Goal: Task Accomplishment & Management: Complete application form

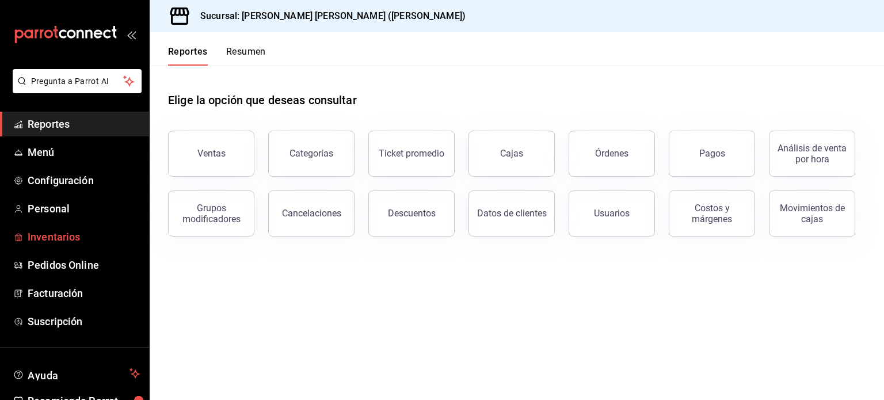
click at [56, 238] on span "Inventarios" at bounding box center [84, 237] width 112 height 16
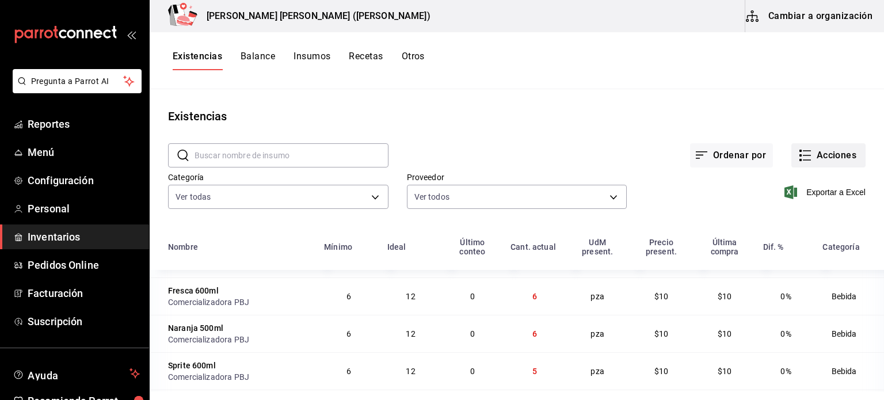
click at [813, 154] on button "Acciones" at bounding box center [828, 155] width 74 height 24
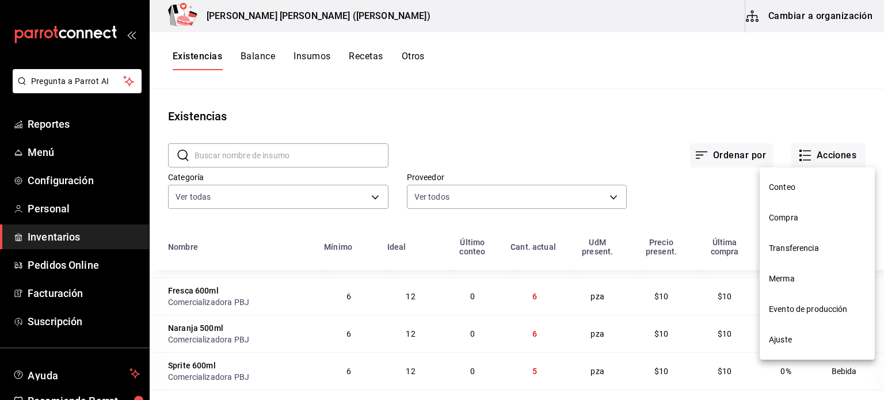
click at [791, 278] on span "Merma" at bounding box center [817, 279] width 97 height 12
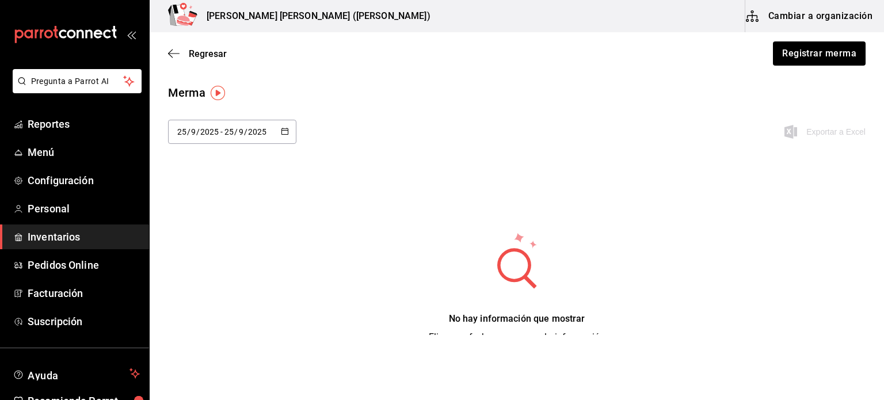
click at [820, 66] on div "Regresar Registrar merma" at bounding box center [517, 53] width 734 height 43
click at [822, 61] on button "Registrar merma" at bounding box center [819, 53] width 94 height 24
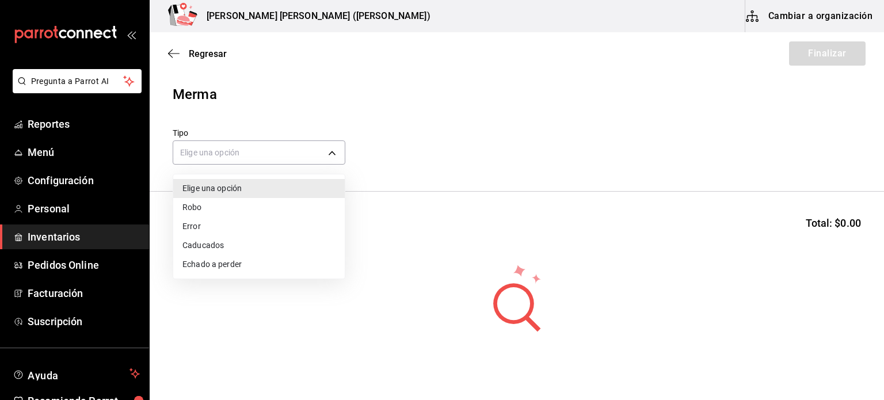
click at [327, 157] on body "Pregunta a Parrot AI Reportes Menú Configuración Personal Inventarios Pedidos O…" at bounding box center [442, 167] width 884 height 335
click at [279, 227] on li "Error" at bounding box center [258, 226] width 171 height 19
type input "ERROR"
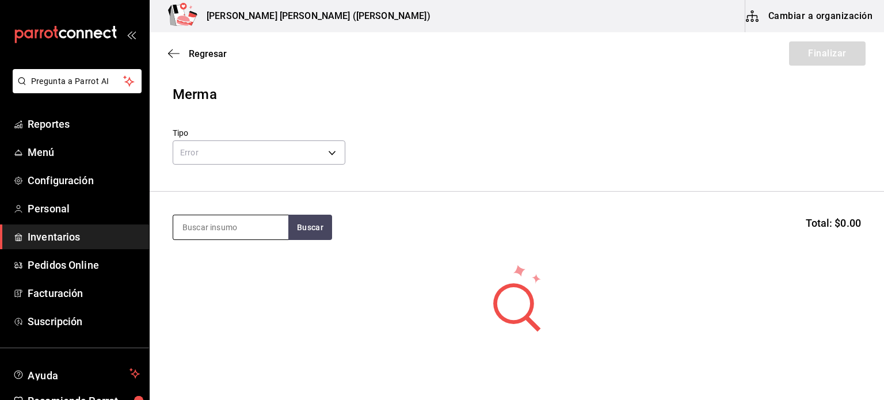
click at [262, 239] on div at bounding box center [231, 227] width 116 height 25
click at [262, 237] on input at bounding box center [230, 227] width 115 height 24
type input "p"
type input "a"
type input "pan"
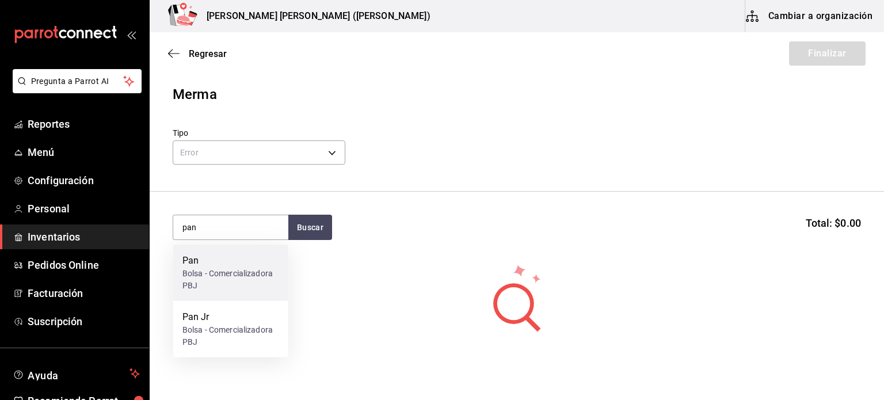
click at [208, 281] on div "Bolsa - Comercializadora PBJ" at bounding box center [230, 280] width 97 height 24
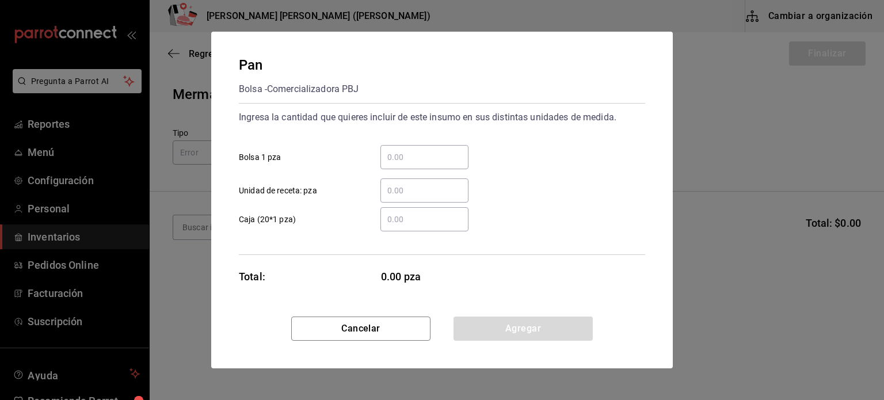
click at [401, 159] on input "​ Bolsa 1 pza" at bounding box center [424, 157] width 88 height 14
type input "3"
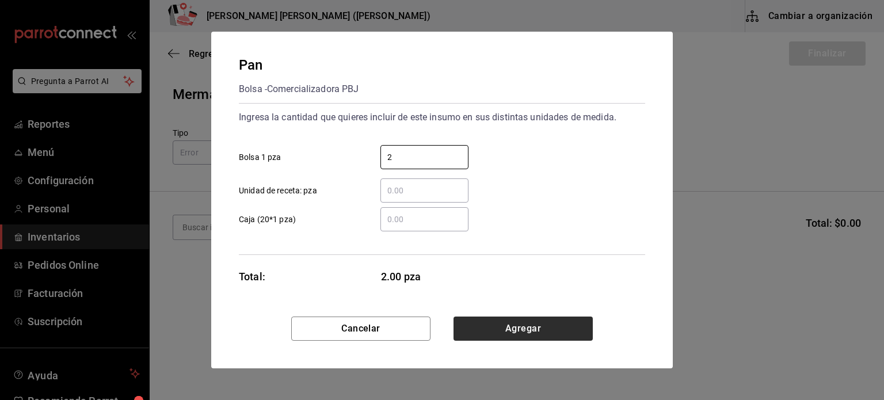
type input "2"
click at [553, 332] on button "Agregar" at bounding box center [522, 329] width 139 height 24
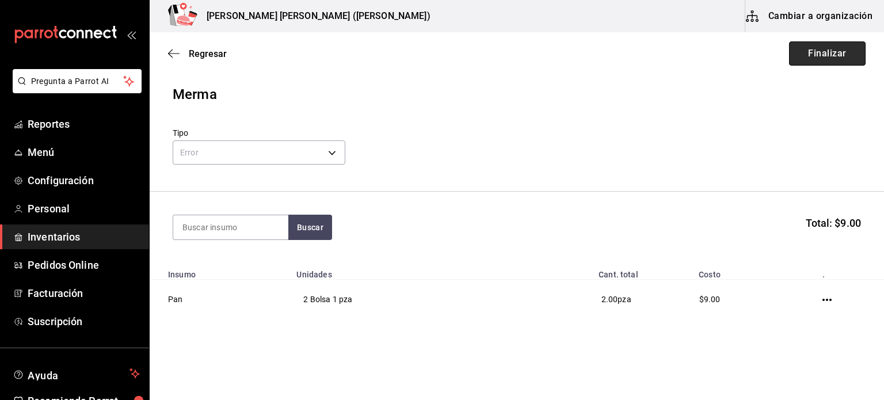
drag, startPoint x: 820, startPoint y: 60, endPoint x: 842, endPoint y: 52, distance: 23.8
click at [842, 52] on button "Finalizar" at bounding box center [827, 53] width 77 height 24
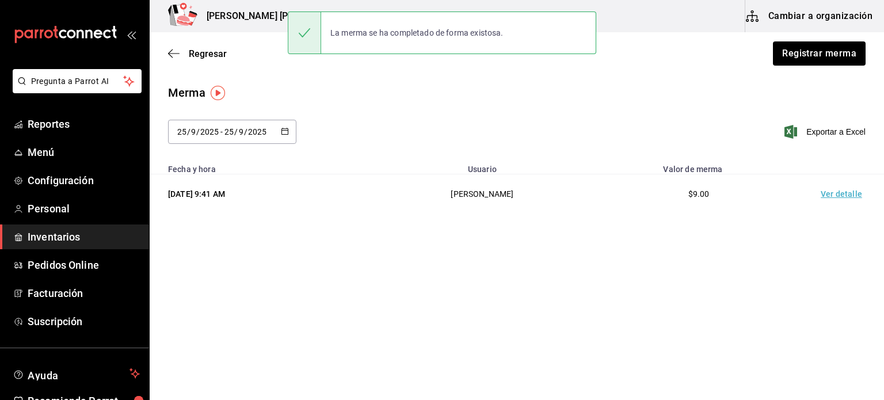
click at [228, 48] on div "Regresar Registrar merma" at bounding box center [517, 53] width 734 height 43
click at [221, 49] on span "Regresar" at bounding box center [208, 53] width 38 height 11
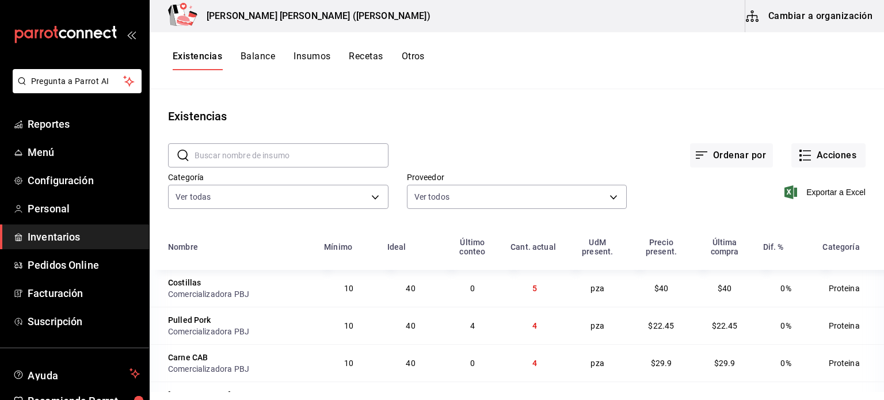
scroll to position [140, 0]
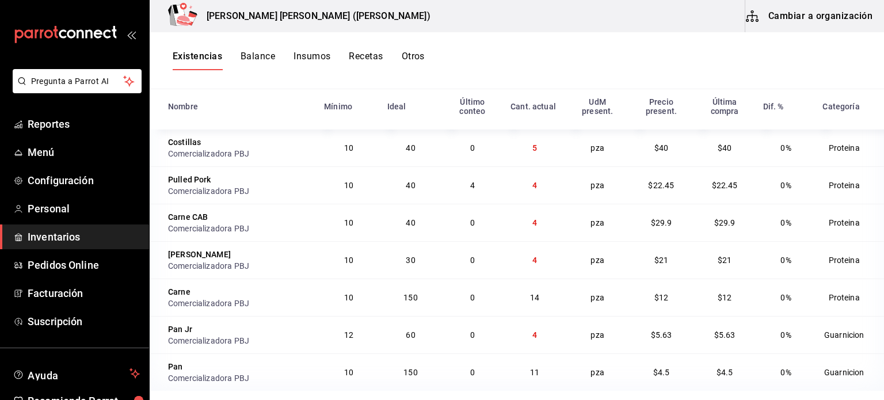
click at [635, 60] on div "Existencias Balance Insumos Recetas Otros" at bounding box center [517, 61] width 734 height 20
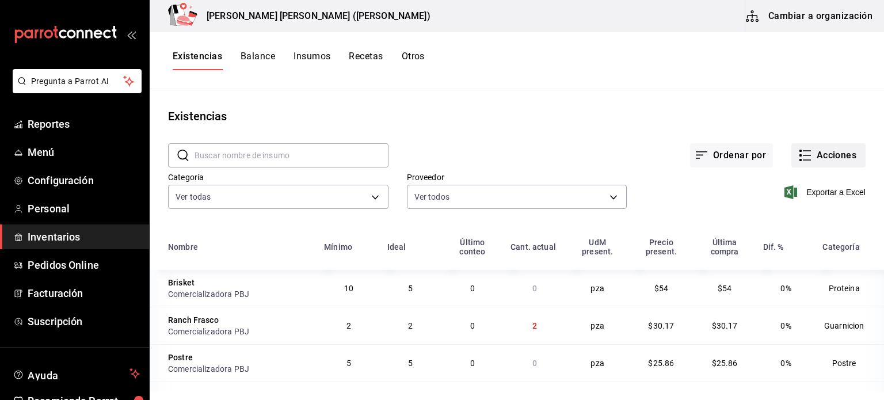
click at [834, 151] on button "Acciones" at bounding box center [828, 155] width 74 height 24
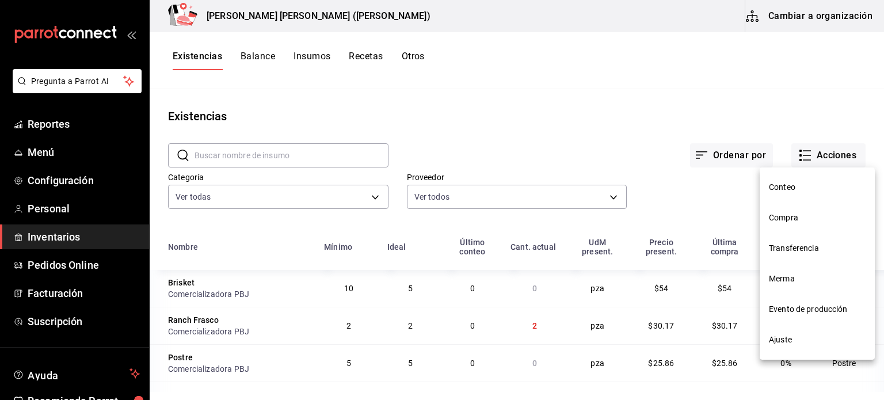
click at [796, 211] on li "Compra" at bounding box center [817, 218] width 115 height 31
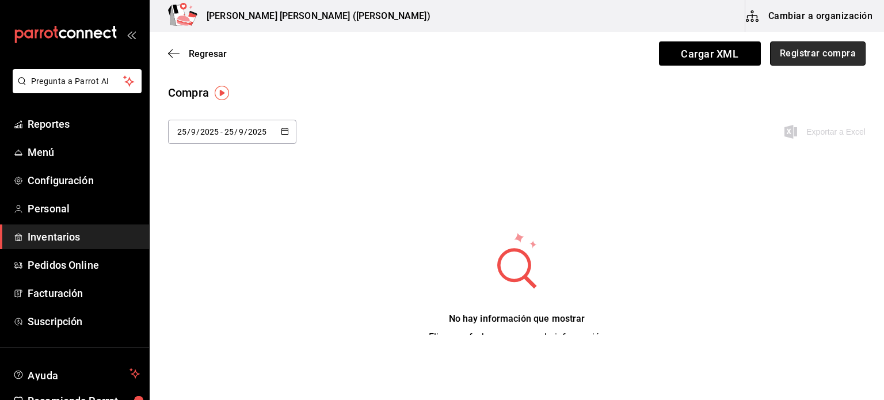
click at [805, 59] on button "Registrar compra" at bounding box center [818, 53] width 96 height 24
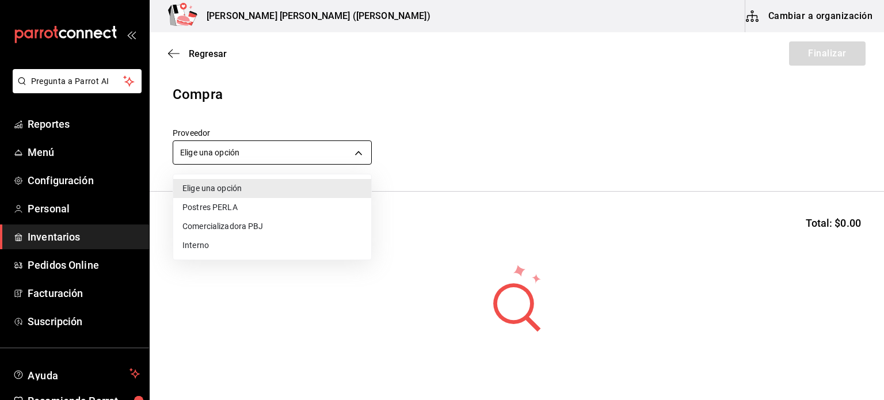
click at [360, 147] on body "Pregunta a Parrot AI Reportes Menú Configuración Personal Inventarios Pedidos O…" at bounding box center [442, 167] width 884 height 335
click at [267, 225] on li "Comercializadora PBJ" at bounding box center [272, 226] width 198 height 19
type input "73989370-521d-4bc8-8ea0-0c8e3494ddd7"
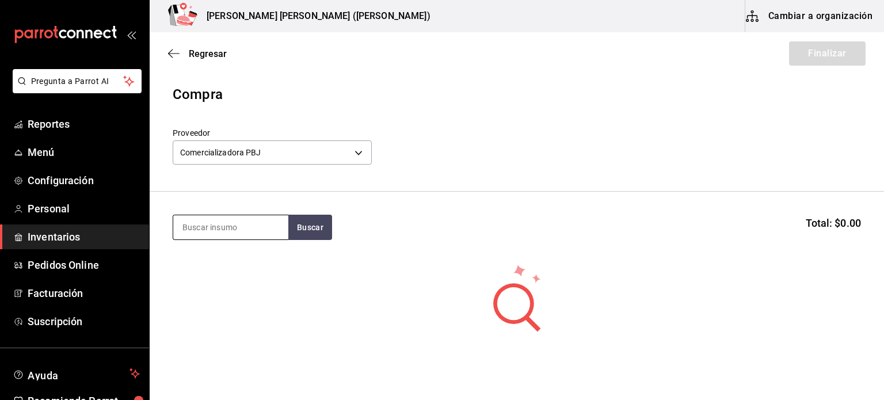
click at [264, 224] on input at bounding box center [230, 227] width 115 height 24
type input "pan"
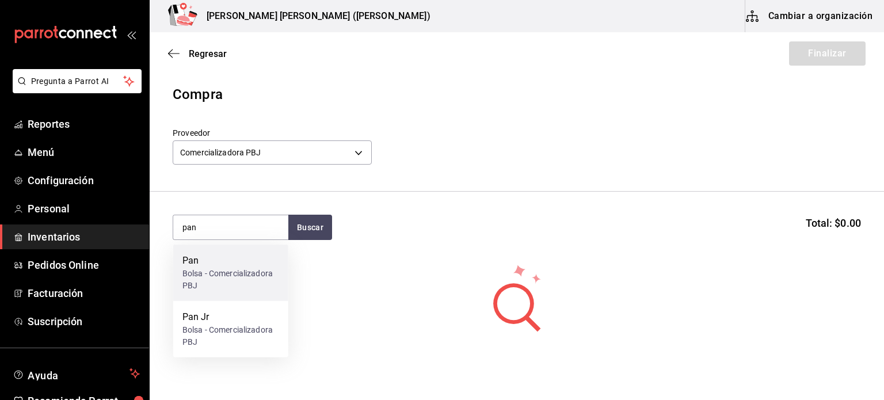
click at [235, 271] on div "Bolsa - Comercializadora PBJ" at bounding box center [230, 280] width 97 height 24
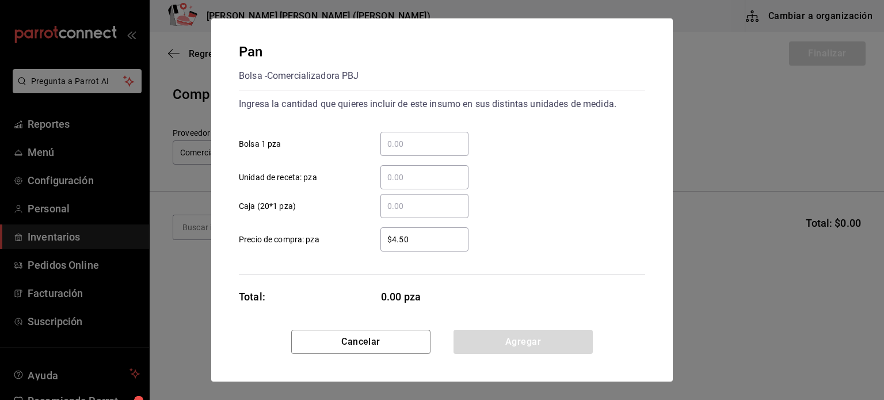
click at [398, 151] on div "​" at bounding box center [424, 144] width 88 height 24
click at [398, 151] on input "​ Bolsa 1 pza" at bounding box center [424, 144] width 88 height 14
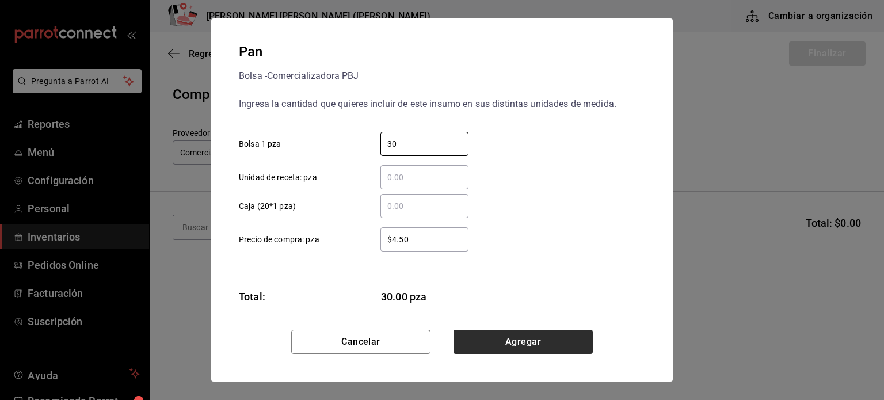
type input "30"
click at [546, 350] on button "Agregar" at bounding box center [522, 342] width 139 height 24
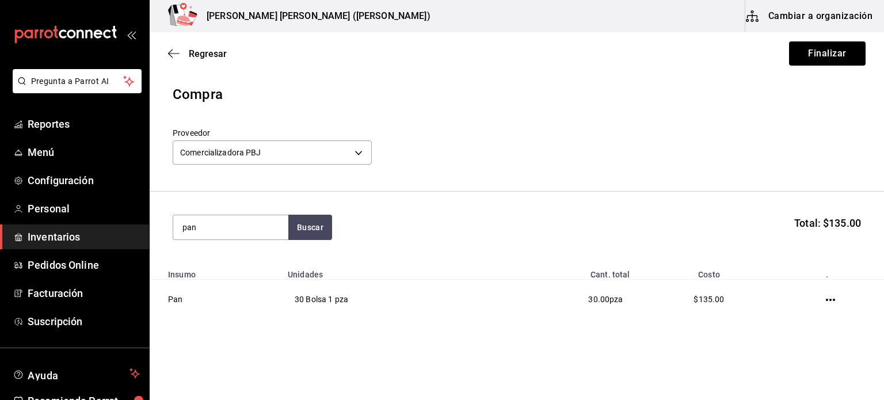
type input "pan"
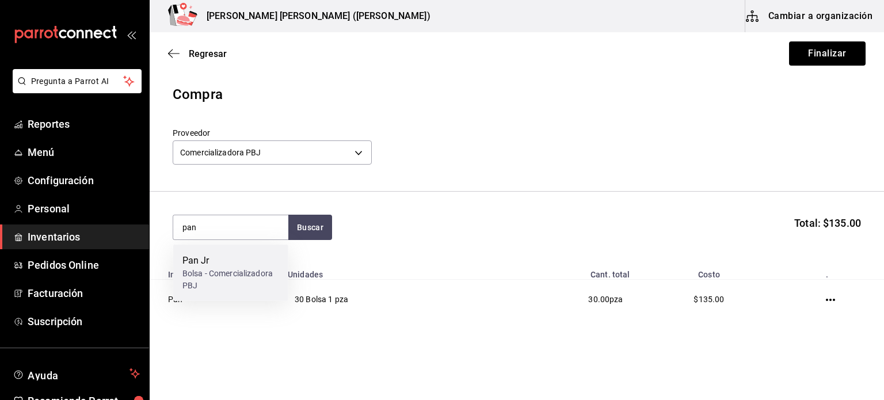
click at [238, 281] on div "Bolsa - Comercializadora PBJ" at bounding box center [230, 280] width 97 height 24
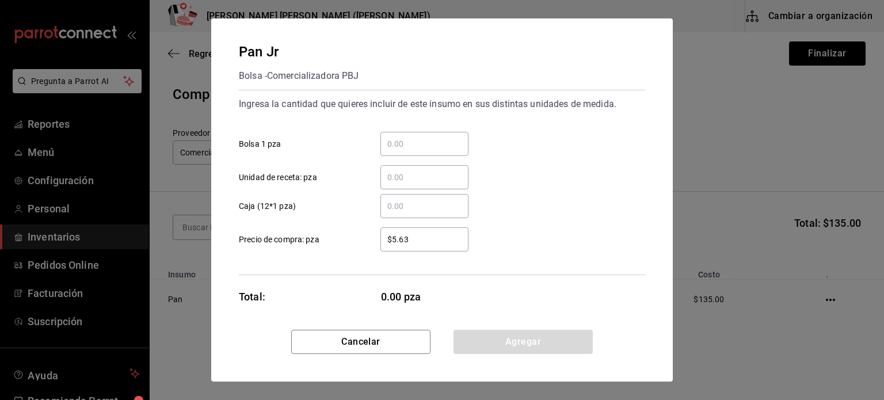
click at [405, 158] on div "​ Unidad de receta: pza" at bounding box center [438, 172] width 416 height 33
click at [410, 146] on input "​ Bolsa 1 pza" at bounding box center [424, 144] width 88 height 14
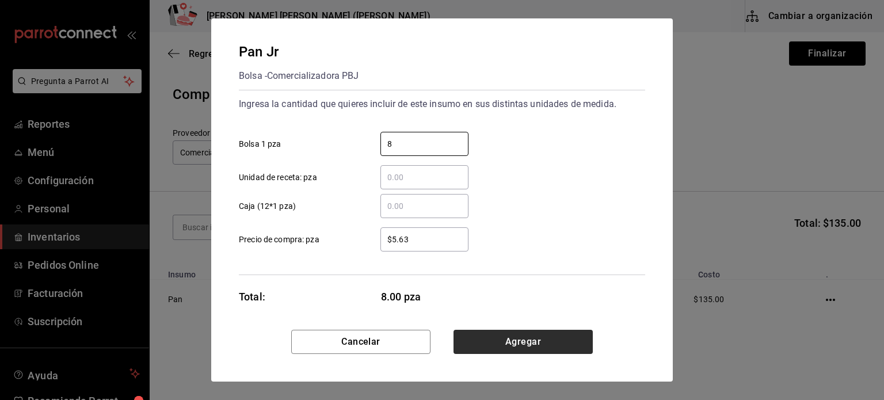
type input "8"
click at [535, 340] on button "Agregar" at bounding box center [522, 342] width 139 height 24
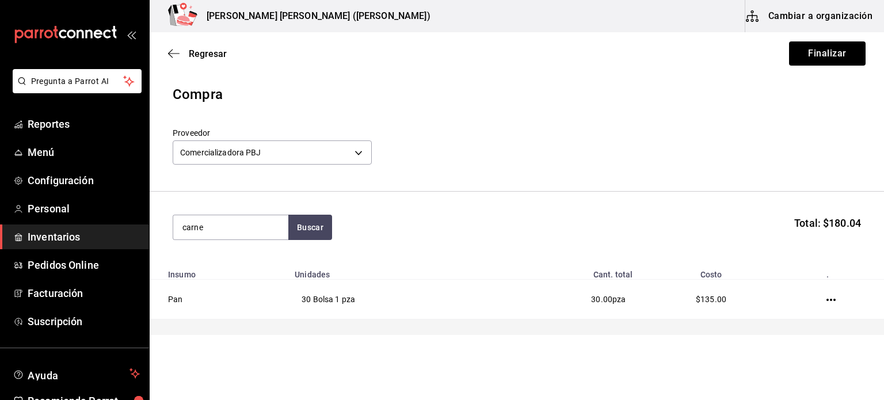
type input "carne"
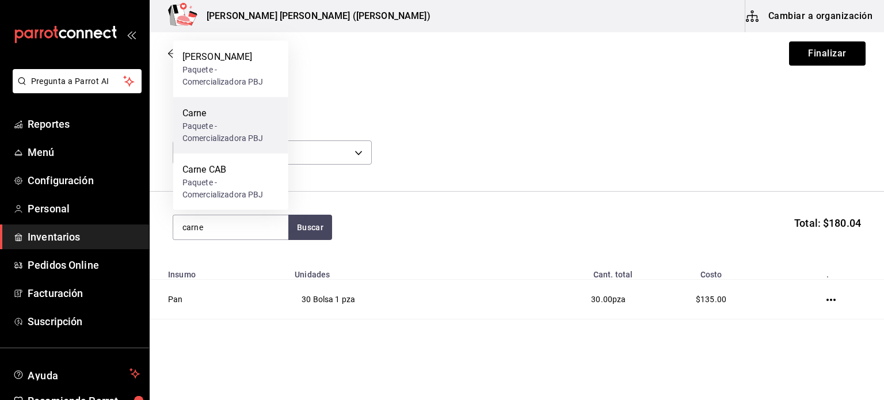
click at [208, 124] on div "Paquete - Comercializadora PBJ" at bounding box center [230, 132] width 97 height 24
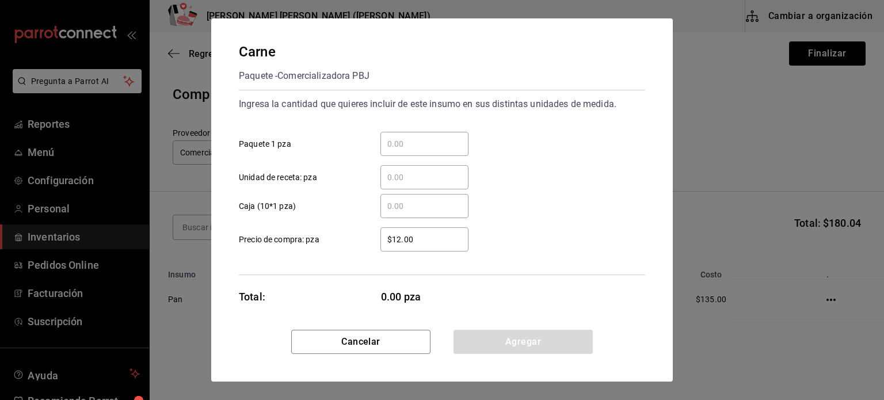
click at [440, 142] on input "​ Paquete 1 pza" at bounding box center [424, 144] width 88 height 14
type input "8"
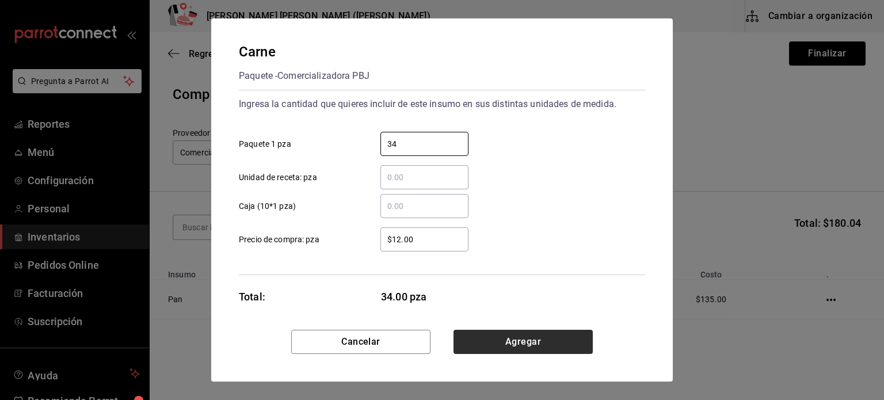
type input "34"
click at [535, 343] on button "Agregar" at bounding box center [522, 342] width 139 height 24
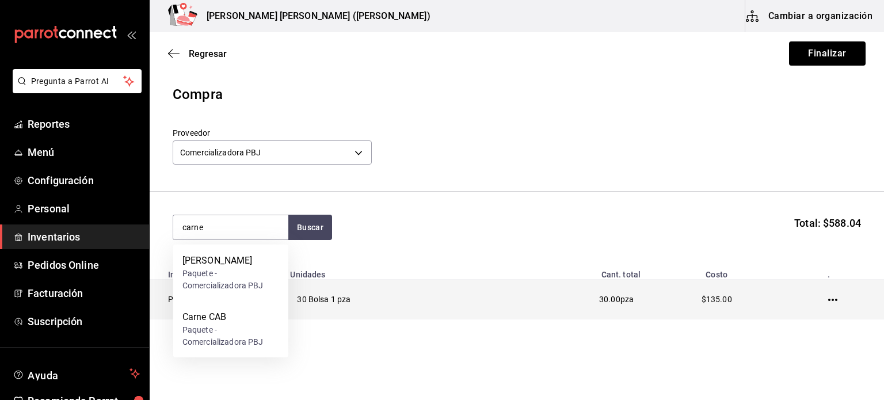
click at [169, 284] on td "Pan" at bounding box center [217, 300] width 134 height 40
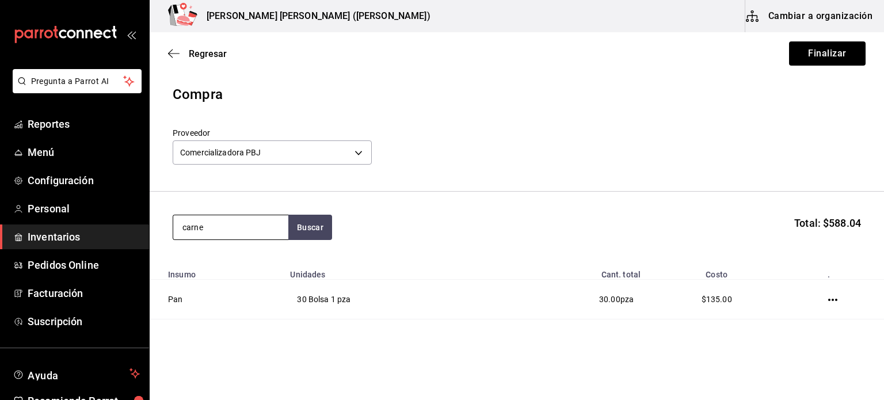
click at [220, 229] on input "carne" at bounding box center [230, 227] width 115 height 24
type input "carne jr"
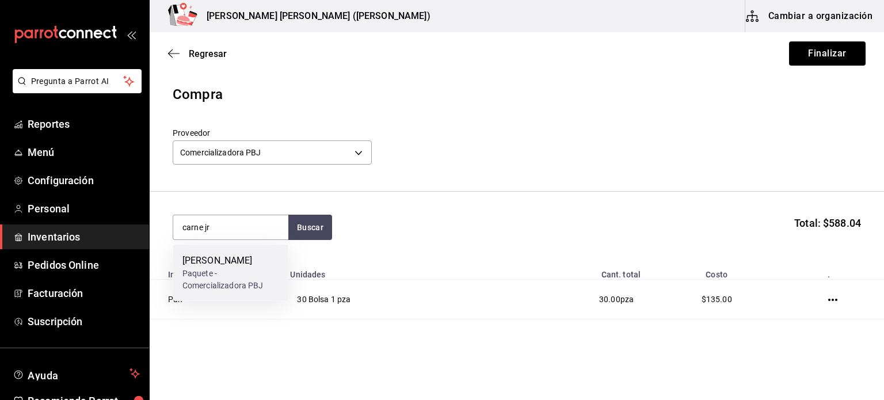
click at [219, 274] on div "Paquete - Comercializadora PBJ" at bounding box center [230, 280] width 97 height 24
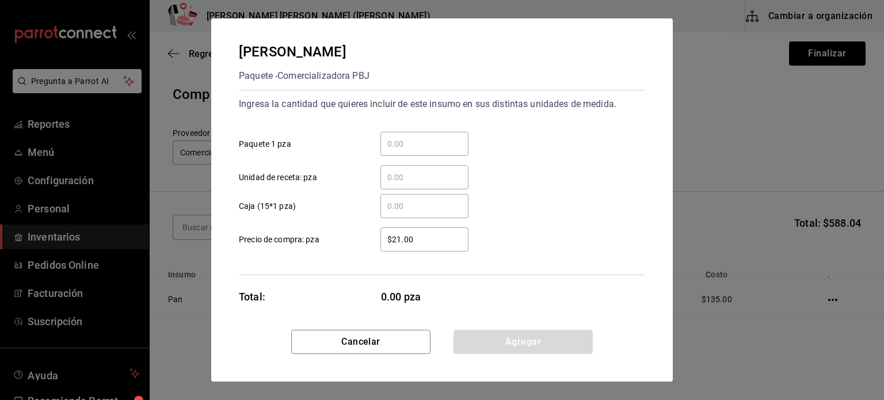
click at [428, 146] on input "​ Paquete 1 pza" at bounding box center [424, 144] width 88 height 14
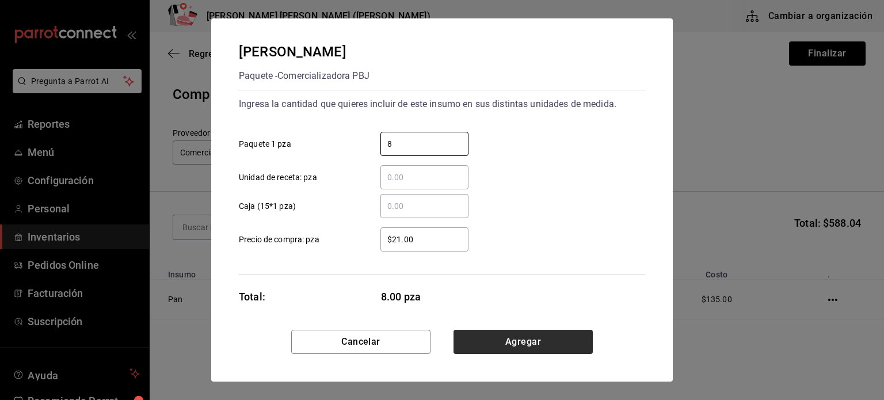
type input "8"
click at [558, 349] on button "Agregar" at bounding box center [522, 342] width 139 height 24
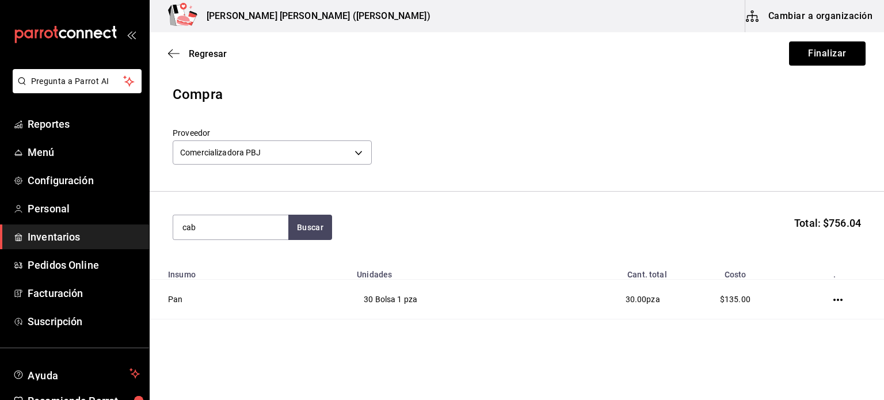
type input "cab"
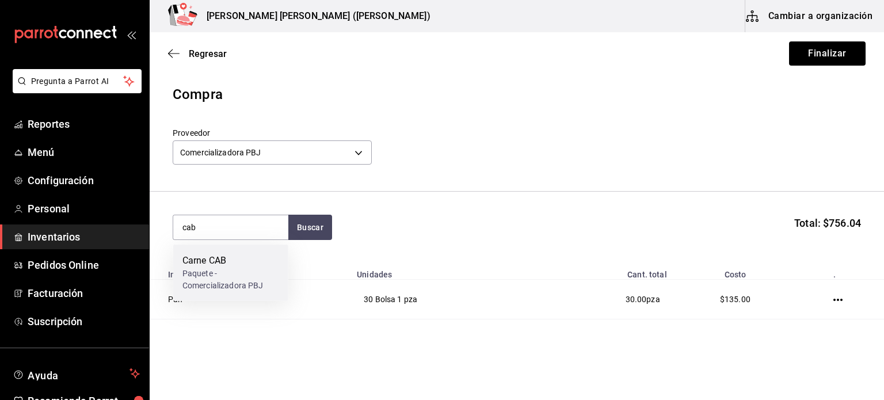
click at [223, 280] on div "Paquete - Comercializadora PBJ" at bounding box center [230, 280] width 97 height 24
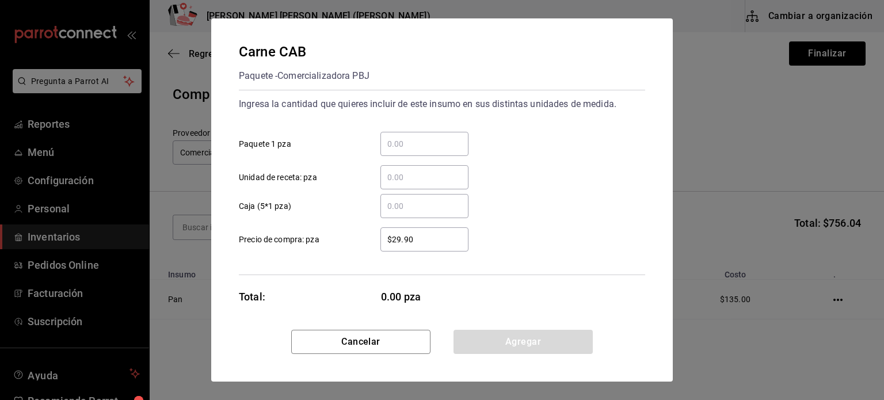
click at [421, 132] on div "​" at bounding box center [424, 144] width 88 height 24
click at [421, 137] on input "​ Paquete 1 pza" at bounding box center [424, 144] width 88 height 14
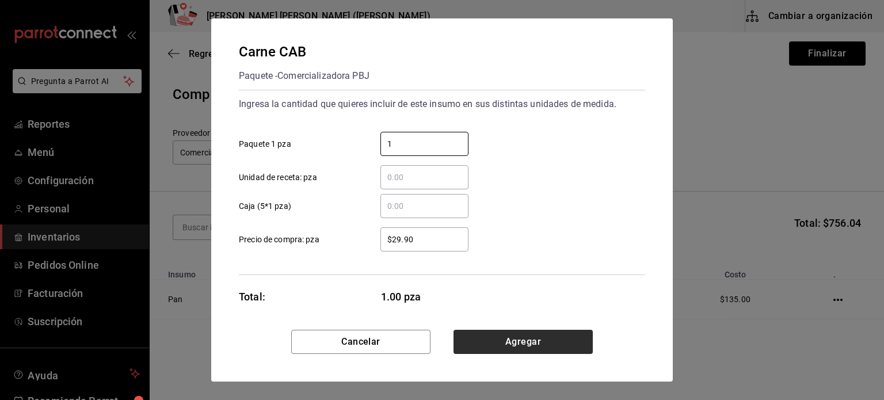
type input "1"
click at [552, 344] on button "Agregar" at bounding box center [522, 342] width 139 height 24
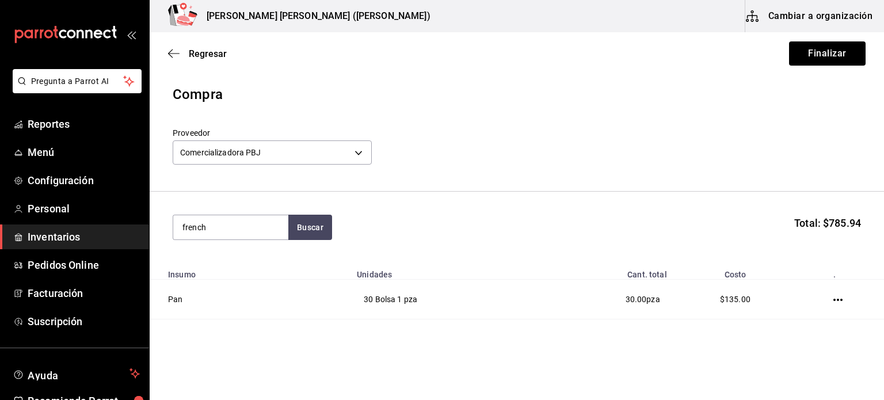
type input "french"
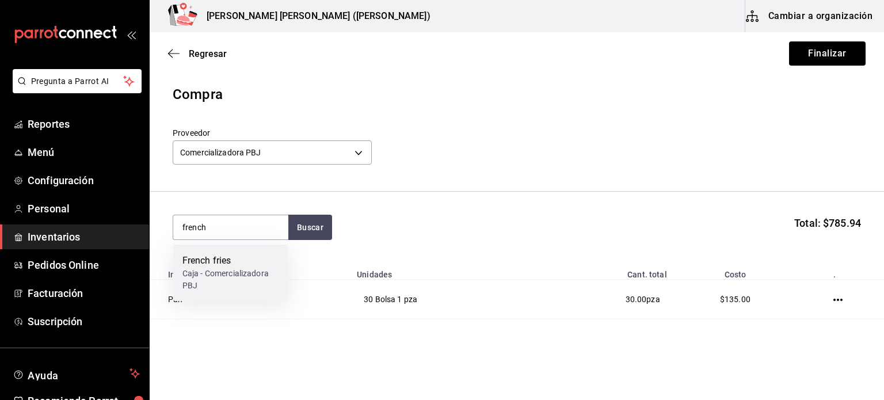
click at [246, 280] on div "Caja - Comercializadora PBJ" at bounding box center [230, 280] width 97 height 24
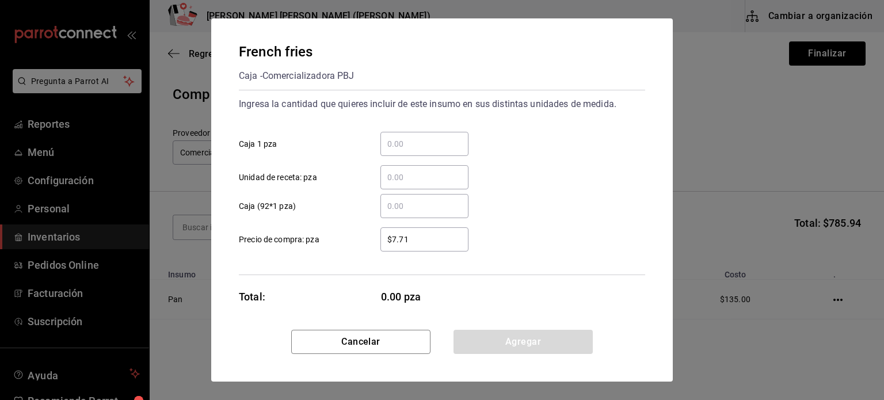
click at [425, 140] on input "​ Caja 1 pza" at bounding box center [424, 144] width 88 height 14
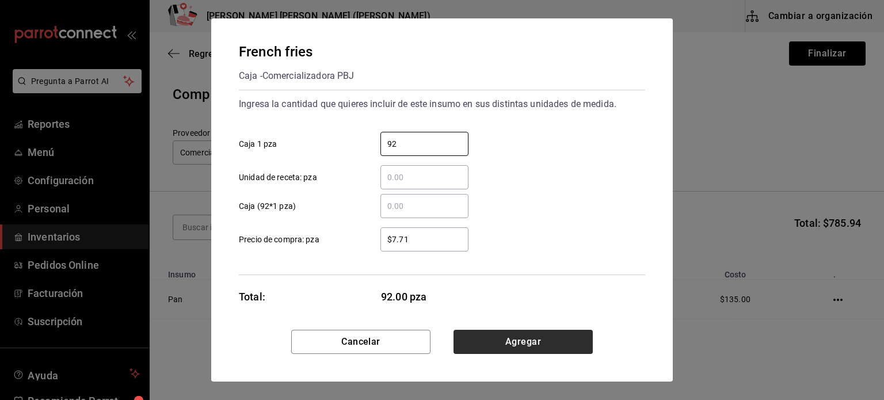
type input "92"
click at [522, 342] on button "Agregar" at bounding box center [522, 342] width 139 height 24
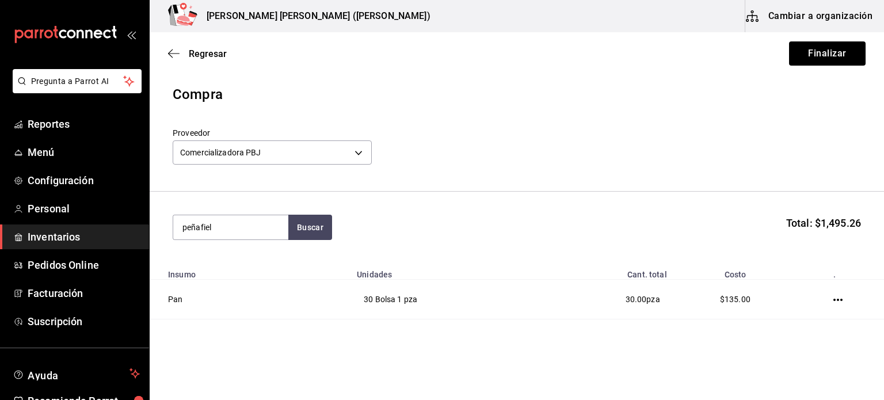
type input "peñafiel"
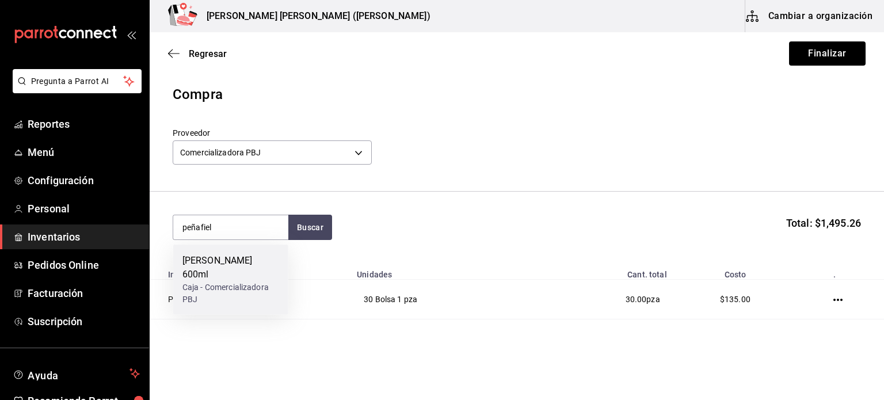
click at [236, 264] on div "[PERSON_NAME] 600ml" at bounding box center [230, 268] width 97 height 28
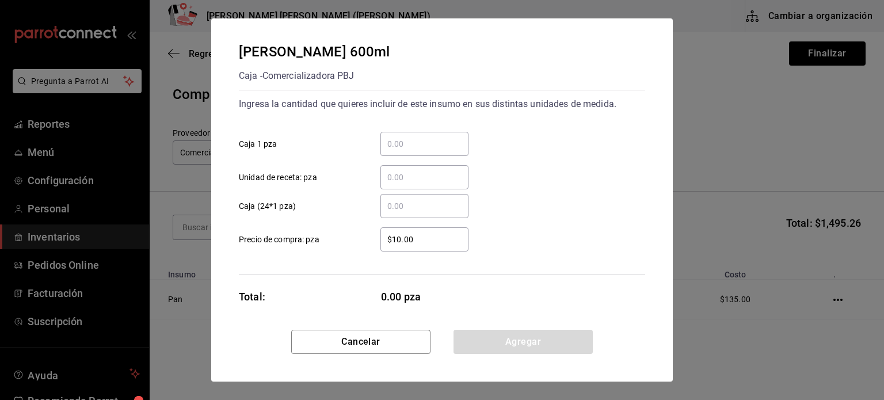
click at [443, 154] on div "​" at bounding box center [424, 144] width 88 height 24
click at [443, 151] on input "​ Caja 1 pza" at bounding box center [424, 144] width 88 height 14
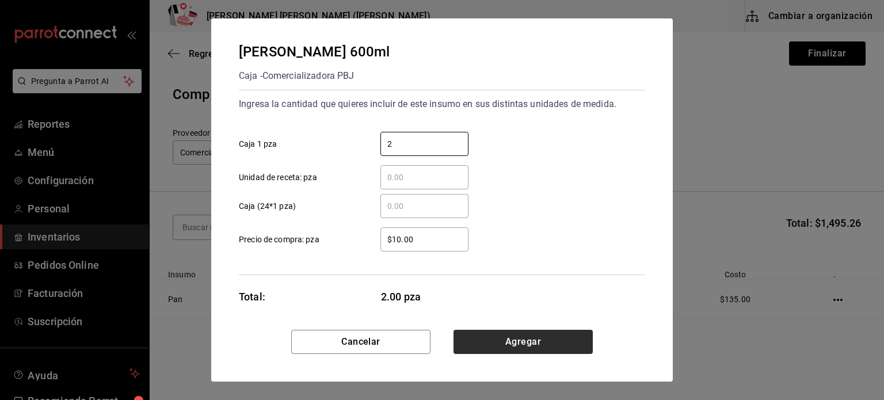
type input "2"
click at [531, 342] on button "Agregar" at bounding box center [522, 342] width 139 height 24
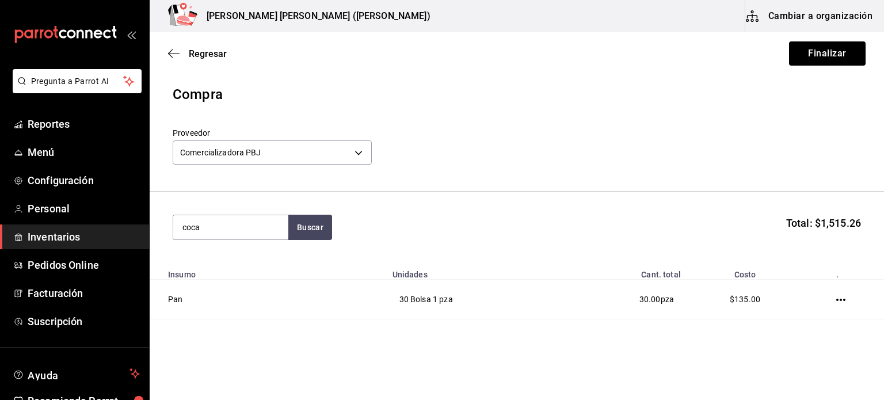
type input "coca"
click at [239, 225] on input "coca" at bounding box center [230, 227] width 115 height 24
click at [305, 230] on button "Buscar" at bounding box center [310, 227] width 44 height 25
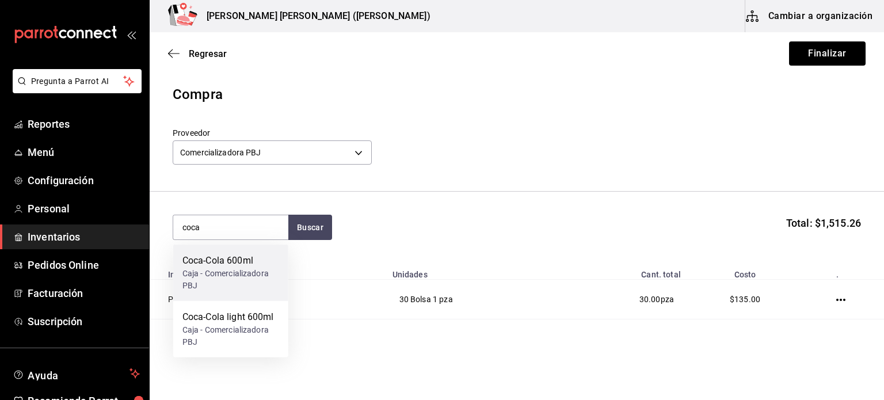
click at [213, 271] on div "Caja - Comercializadora PBJ" at bounding box center [230, 280] width 97 height 24
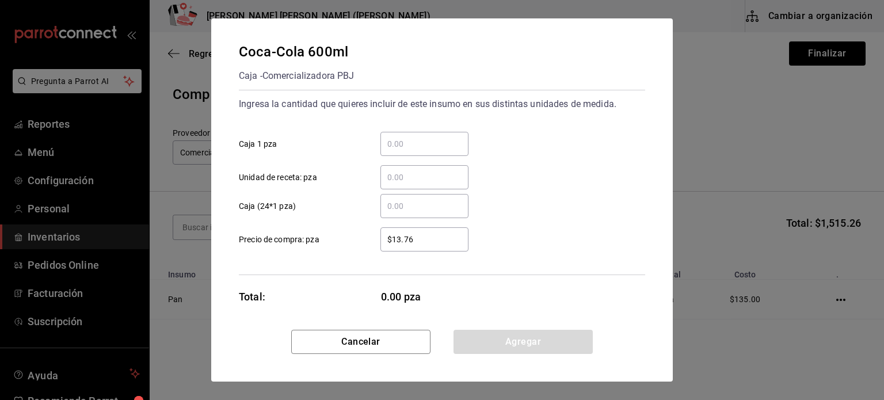
click at [424, 134] on div "​" at bounding box center [424, 144] width 88 height 24
click at [424, 137] on input "​ Caja 1 pza" at bounding box center [424, 144] width 88 height 14
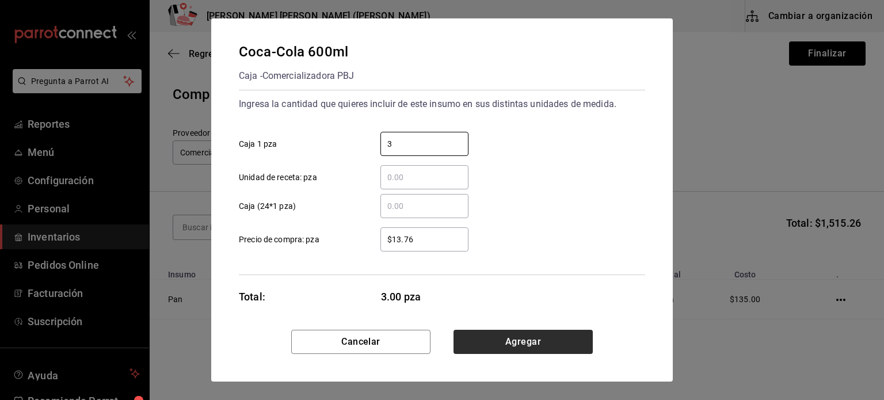
type input "3"
click at [545, 334] on button "Agregar" at bounding box center [522, 342] width 139 height 24
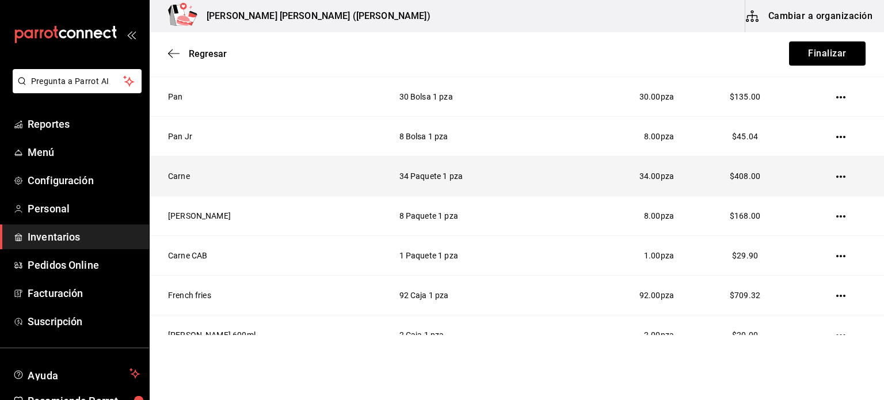
scroll to position [182, 0]
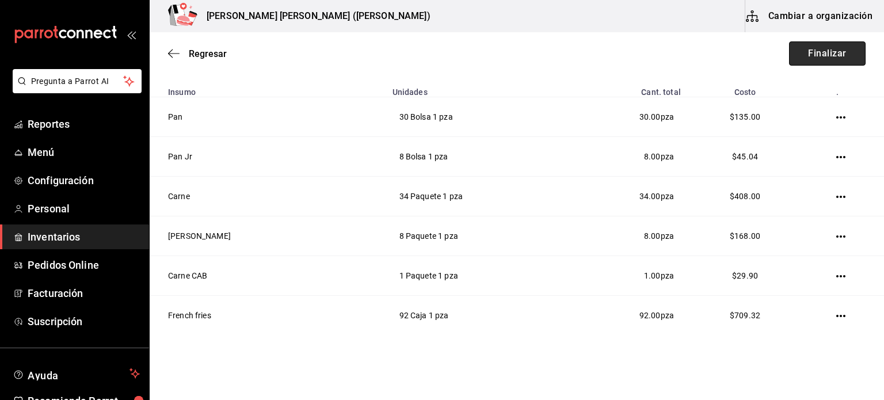
click at [800, 59] on button "Finalizar" at bounding box center [827, 53] width 77 height 24
